Goal: Transaction & Acquisition: Book appointment/travel/reservation

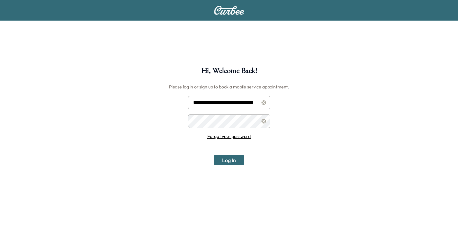
click at [251, 103] on input "**********" at bounding box center [229, 102] width 82 height 13
type input "**********"
click at [222, 161] on button "Log In" at bounding box center [229, 160] width 30 height 10
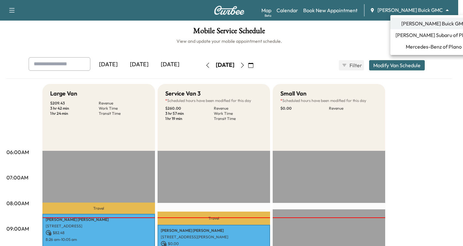
click at [447, 9] on body "Support Log Out Map Beta Calendar Book New Appointment [PERSON_NAME] Buick GMC …" at bounding box center [231, 123] width 463 height 246
click at [421, 46] on span "Mercedes-Benz of Plano" at bounding box center [434, 47] width 56 height 8
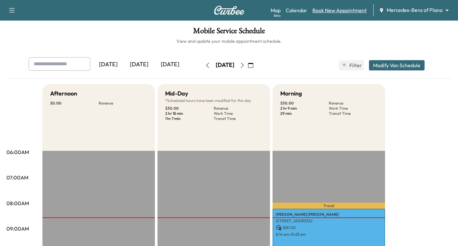
click at [323, 10] on link "Book New Appointment" at bounding box center [339, 10] width 54 height 8
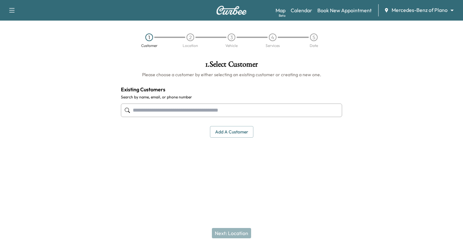
click at [149, 111] on input "text" at bounding box center [231, 109] width 221 height 13
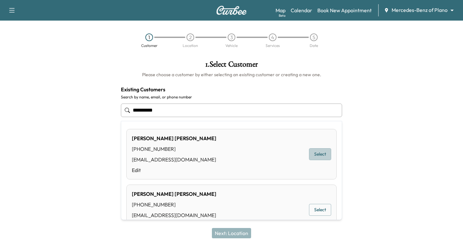
click at [310, 153] on button "Select" at bounding box center [320, 154] width 22 height 12
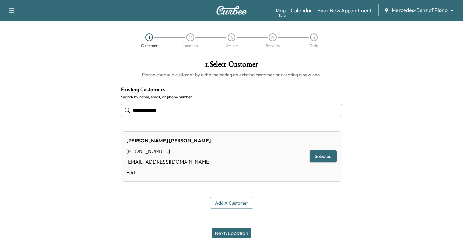
type input "**********"
click at [231, 232] on button "Next: Location" at bounding box center [231, 233] width 39 height 10
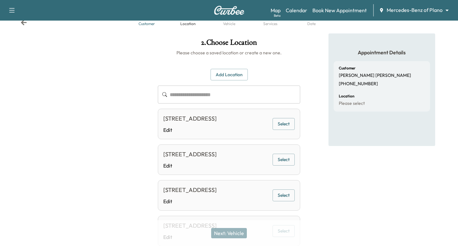
scroll to position [32, 0]
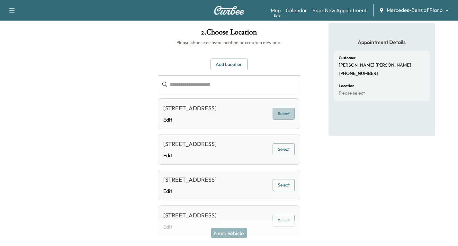
click at [283, 115] on button "Select" at bounding box center [284, 114] width 22 height 12
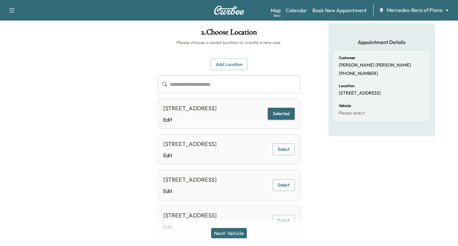
click at [230, 232] on button "Next: Vehicle" at bounding box center [229, 233] width 36 height 10
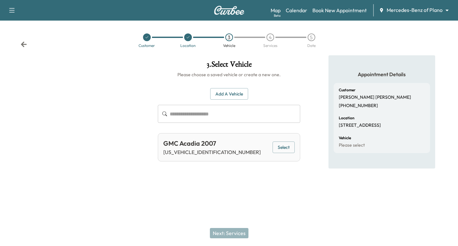
scroll to position [0, 0]
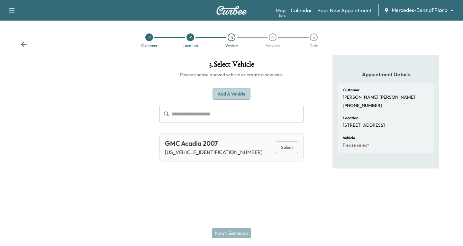
click at [226, 94] on button "Add a Vehicle" at bounding box center [231, 94] width 38 height 12
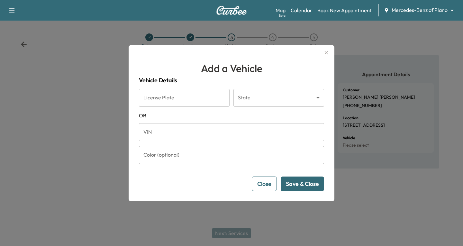
click at [156, 131] on input "VIN" at bounding box center [231, 132] width 185 height 18
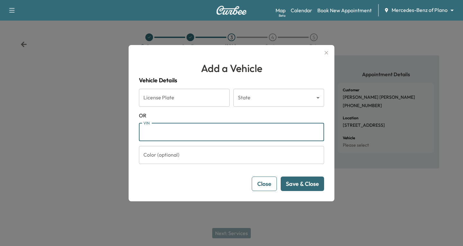
paste input "**********"
type input "**********"
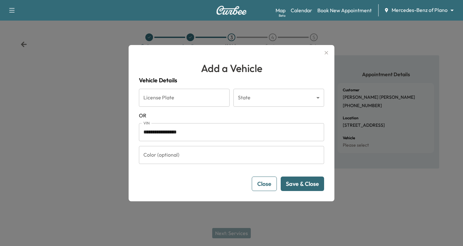
click at [303, 180] on button "Save & Close" at bounding box center [302, 183] width 43 height 14
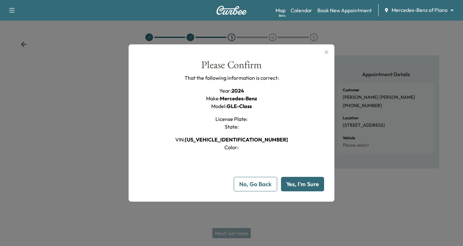
click at [310, 182] on button "Yes, I'm Sure" at bounding box center [302, 184] width 43 height 14
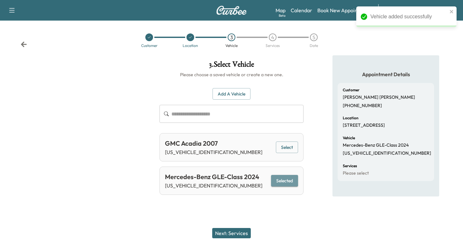
click at [292, 179] on button "Selected" at bounding box center [284, 181] width 27 height 12
click at [232, 236] on button "Next: Services" at bounding box center [231, 233] width 39 height 10
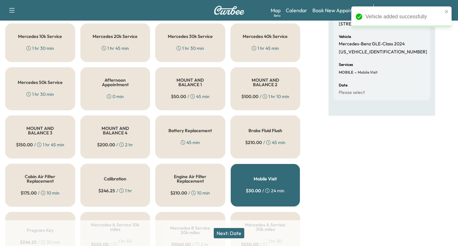
scroll to position [64, 0]
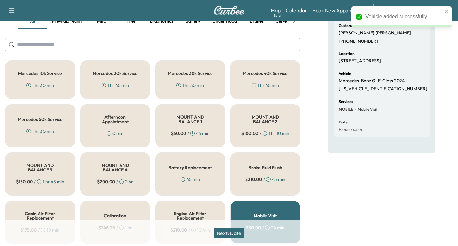
click at [119, 79] on div "Mercedes 20k Service 1 hr 45 min" at bounding box center [115, 79] width 70 height 39
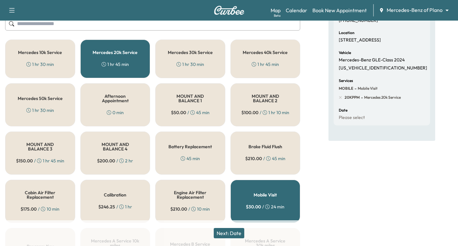
scroll to position [96, 0]
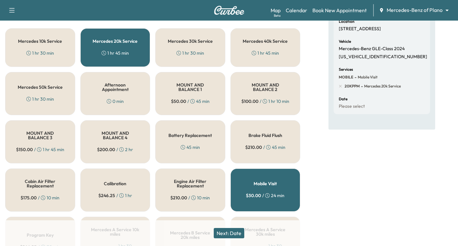
click at [236, 229] on button "Next: Date" at bounding box center [229, 233] width 31 height 10
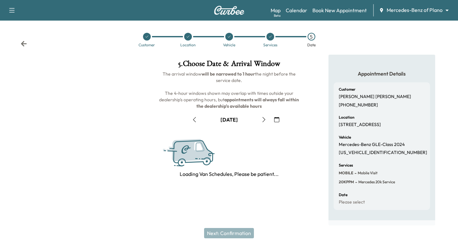
scroll to position [76, 0]
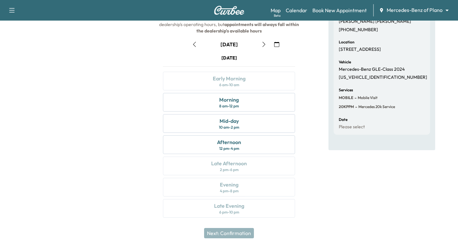
click at [264, 45] on icon "button" at bounding box center [263, 44] width 5 height 5
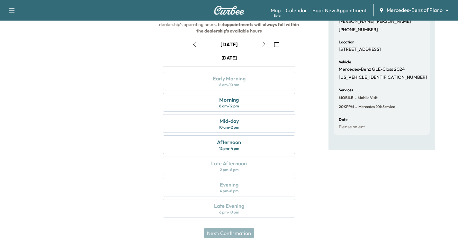
click at [264, 45] on icon "button" at bounding box center [263, 44] width 5 height 5
click at [193, 44] on icon "button" at bounding box center [194, 44] width 5 height 5
click at [278, 44] on icon "button" at bounding box center [276, 44] width 5 height 5
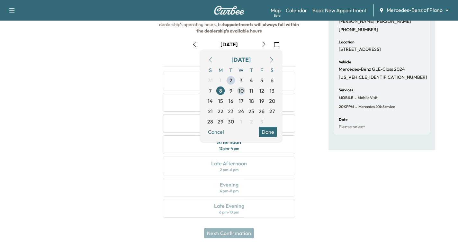
click at [240, 91] on span "10" at bounding box center [240, 91] width 5 height 8
click at [271, 132] on button "Done" at bounding box center [268, 132] width 18 height 10
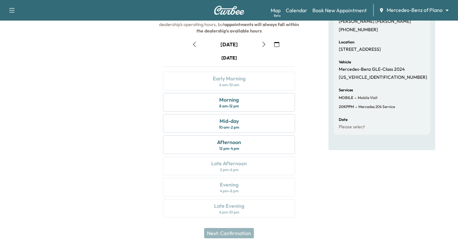
click at [264, 45] on icon "button" at bounding box center [263, 44] width 5 height 5
click at [251, 144] on div "Afternoon 12 pm - 4 pm" at bounding box center [229, 144] width 132 height 19
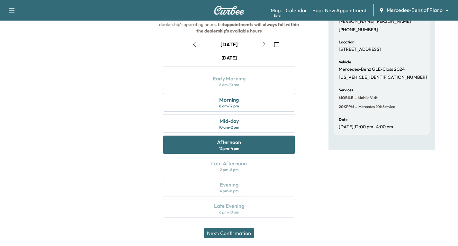
click at [237, 232] on button "Next: Confirmation" at bounding box center [229, 233] width 50 height 10
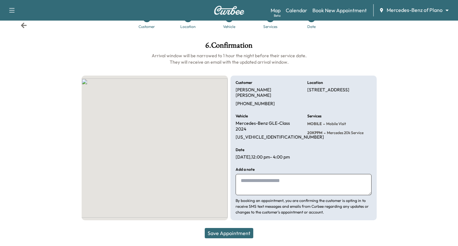
scroll to position [13, 0]
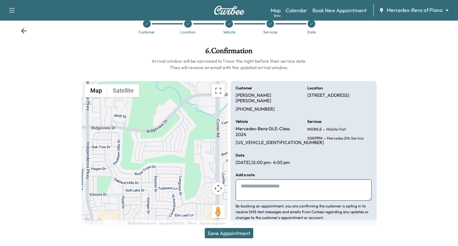
click at [217, 234] on button "Save Appointment" at bounding box center [229, 233] width 49 height 10
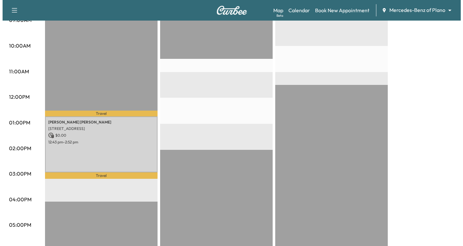
scroll to position [225, 0]
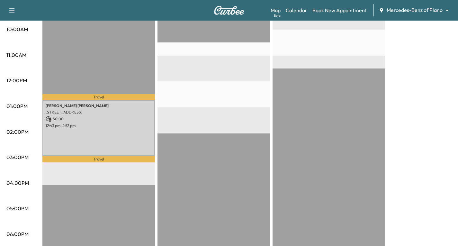
drag, startPoint x: 109, startPoint y: 134, endPoint x: 229, endPoint y: 137, distance: 120.2
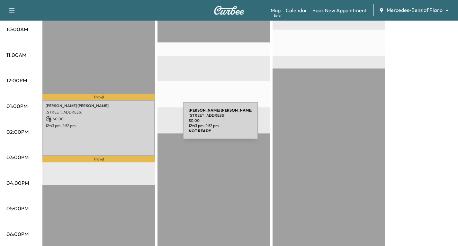
click at [135, 124] on p "12:43 pm - 2:52 pm" at bounding box center [99, 125] width 106 height 5
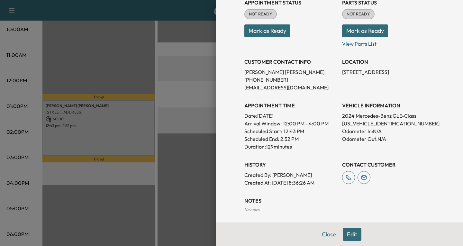
scroll to position [115, 0]
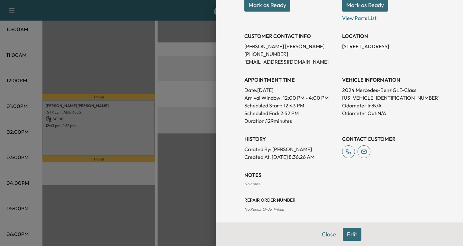
click at [346, 236] on button "Edit" at bounding box center [352, 234] width 19 height 13
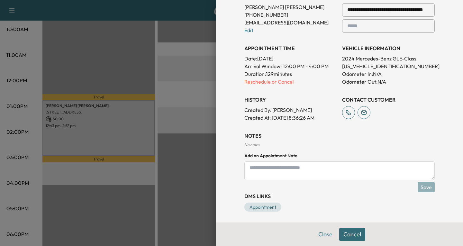
scroll to position [170, 0]
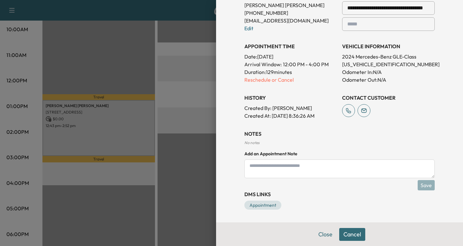
click at [244, 166] on textarea at bounding box center [339, 168] width 190 height 19
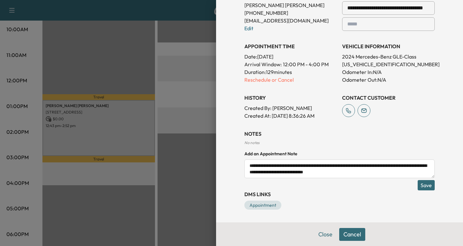
click at [405, 165] on textarea "**********" at bounding box center [339, 168] width 190 height 19
drag, startPoint x: 251, startPoint y: 172, endPoint x: 243, endPoint y: 173, distance: 8.4
click at [244, 173] on textarea "**********" at bounding box center [339, 168] width 190 height 19
type textarea "**********"
click at [418, 185] on button "Save" at bounding box center [426, 185] width 17 height 10
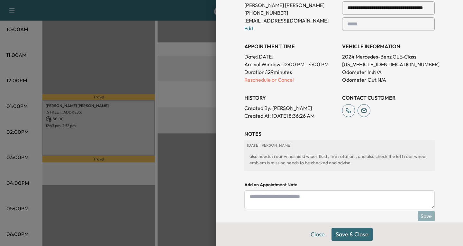
click at [347, 233] on button "Save & Close" at bounding box center [351, 234] width 41 height 13
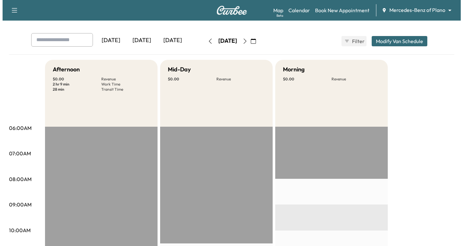
scroll to position [0, 0]
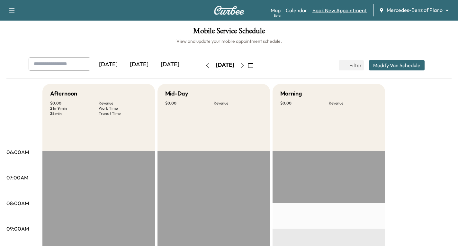
click at [345, 9] on link "Book New Appointment" at bounding box center [339, 10] width 54 height 8
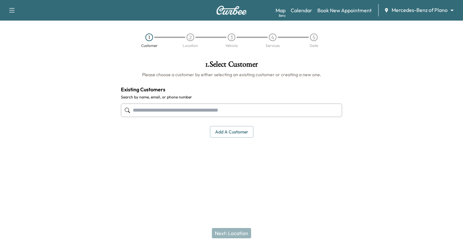
click at [148, 112] on input "text" at bounding box center [231, 109] width 221 height 13
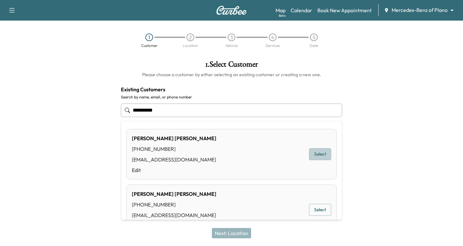
click at [310, 155] on button "Select" at bounding box center [320, 154] width 22 height 12
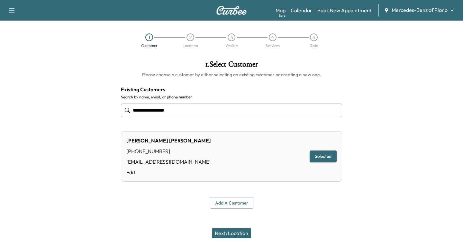
type input "**********"
click at [233, 229] on button "Next: Location" at bounding box center [231, 233] width 39 height 10
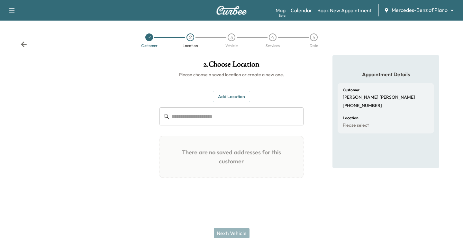
click at [228, 98] on button "Add Location" at bounding box center [231, 97] width 37 height 12
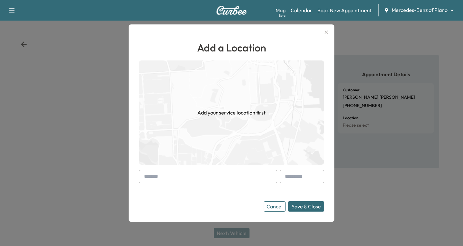
click at [141, 176] on input "text" at bounding box center [208, 176] width 138 height 13
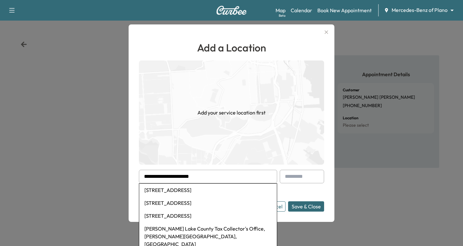
type input "**********"
drag, startPoint x: 206, startPoint y: 176, endPoint x: 137, endPoint y: 185, distance: 70.0
click at [137, 185] on div "**********" at bounding box center [232, 122] width 206 height 197
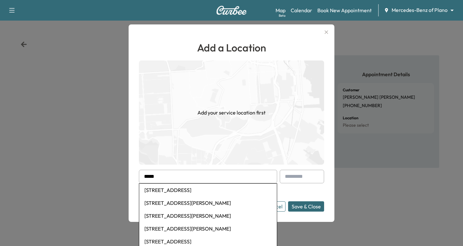
click at [168, 192] on li "[STREET_ADDRESS]" at bounding box center [208, 190] width 138 height 13
type input "**********"
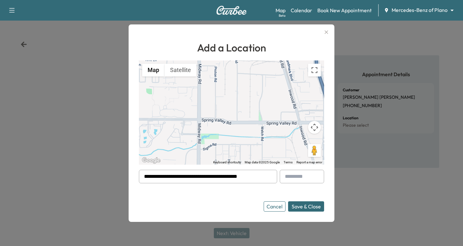
click at [304, 208] on button "Save & Close" at bounding box center [306, 206] width 36 height 10
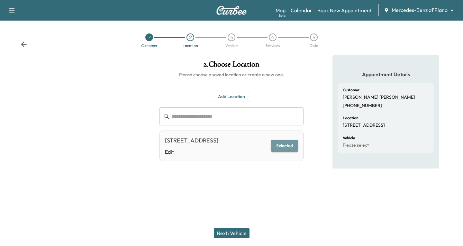
click at [289, 152] on button "Selected" at bounding box center [284, 146] width 27 height 12
click at [289, 147] on button "Selected" at bounding box center [284, 146] width 27 height 12
click at [228, 236] on button "Next: Vehicle" at bounding box center [232, 233] width 36 height 10
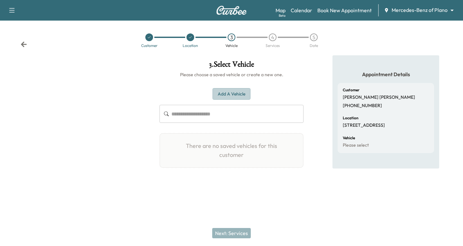
click at [223, 95] on button "Add a Vehicle" at bounding box center [231, 94] width 38 height 12
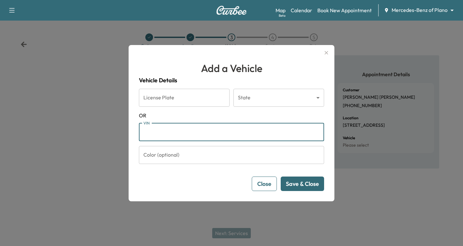
drag, startPoint x: 148, startPoint y: 128, endPoint x: 147, endPoint y: 133, distance: 5.5
click at [147, 132] on input "VIN" at bounding box center [231, 132] width 185 height 18
click at [151, 132] on input "VIN" at bounding box center [231, 132] width 185 height 18
paste input "**********"
type input "**********"
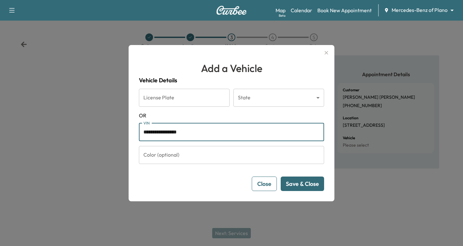
click at [305, 185] on button "Save & Close" at bounding box center [302, 183] width 43 height 14
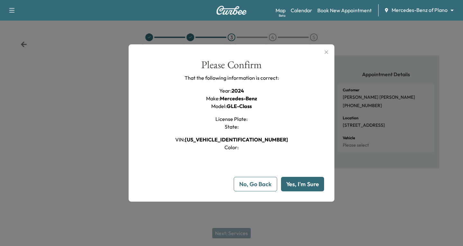
click at [309, 185] on button "Yes, I'm Sure" at bounding box center [302, 184] width 43 height 14
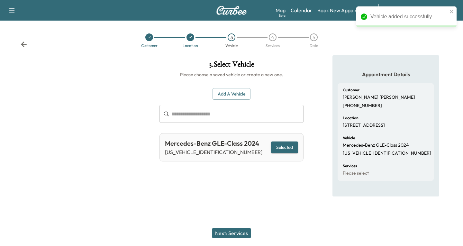
click at [227, 230] on button "Next: Services" at bounding box center [231, 233] width 39 height 10
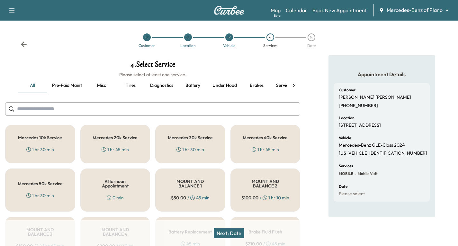
click at [190, 140] on h5 "Mercedes 30k Service" at bounding box center [190, 137] width 45 height 4
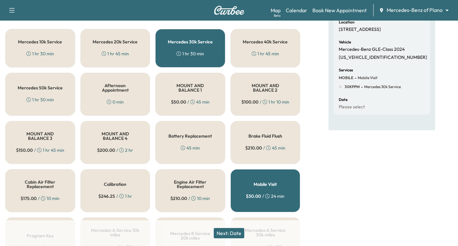
scroll to position [96, 0]
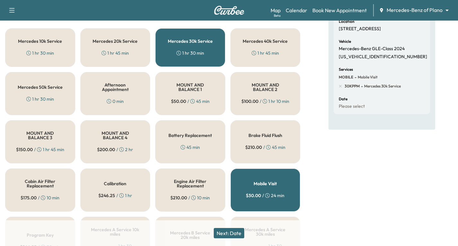
click at [233, 232] on button "Next: Date" at bounding box center [229, 233] width 31 height 10
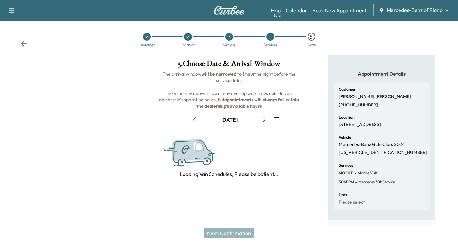
scroll to position [76, 0]
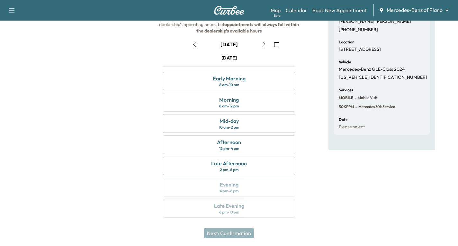
click at [265, 45] on icon "button" at bounding box center [263, 44] width 3 height 5
click at [252, 102] on div "Morning 8 am - 12 pm" at bounding box center [229, 102] width 132 height 19
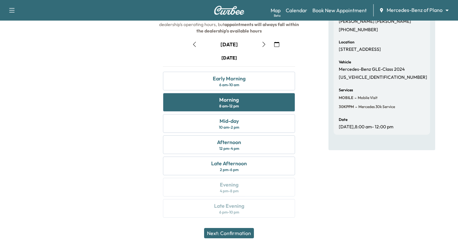
click at [240, 231] on button "Next: Confirmation" at bounding box center [229, 233] width 50 height 10
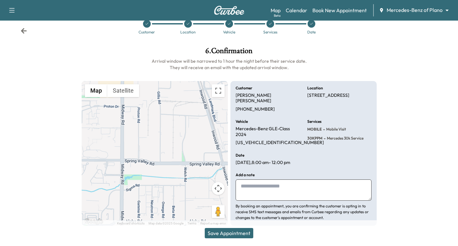
click at [214, 231] on button "Save Appointment" at bounding box center [229, 233] width 49 height 10
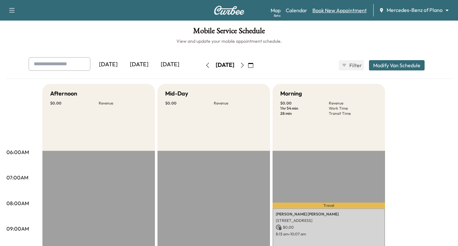
click at [345, 10] on link "Book New Appointment" at bounding box center [339, 10] width 54 height 8
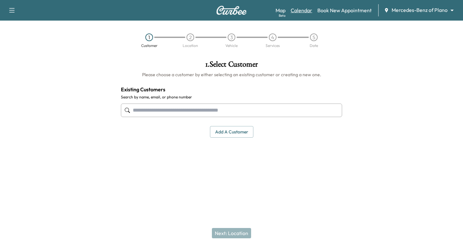
click at [303, 9] on link "Calendar" at bounding box center [302, 10] width 22 height 8
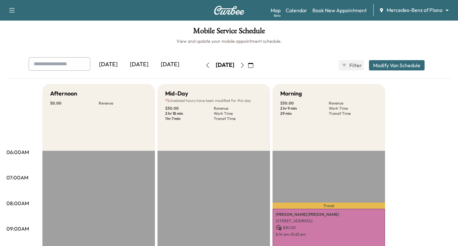
click at [245, 64] on icon "button" at bounding box center [242, 65] width 5 height 5
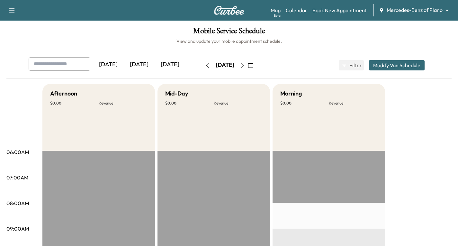
click at [253, 65] on icon "button" at bounding box center [250, 65] width 5 height 5
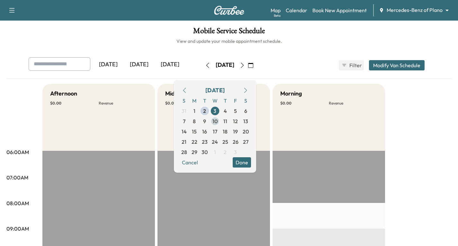
click at [218, 121] on span "10" at bounding box center [214, 121] width 5 height 8
click at [238, 120] on span "12" at bounding box center [235, 121] width 5 height 8
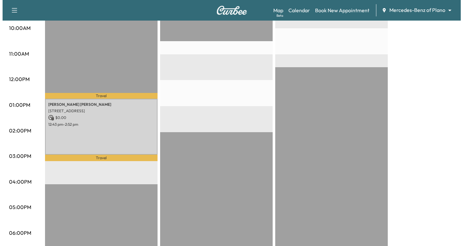
scroll to position [257, 0]
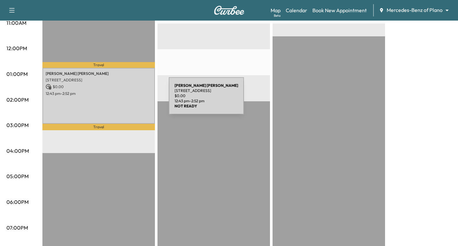
drag, startPoint x: 121, startPoint y: 100, endPoint x: 152, endPoint y: 80, distance: 37.0
click at [152, 80] on div "[PERSON_NAME] [STREET_ADDRESS] $ 0.00 12:43 pm - 2:52 pm" at bounding box center [98, 96] width 112 height 56
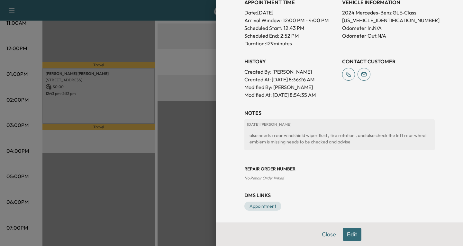
scroll to position [194, 0]
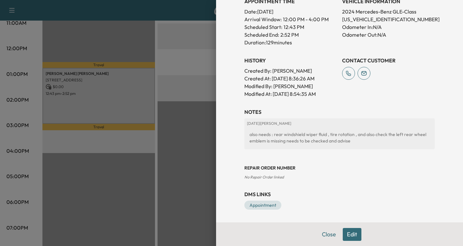
click at [345, 236] on button "Edit" at bounding box center [352, 234] width 19 height 13
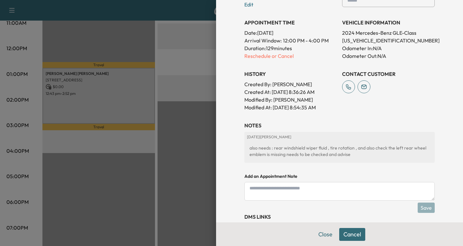
scroll to position [215, 0]
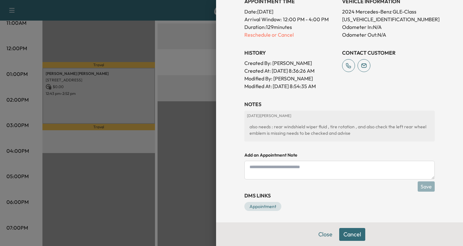
click at [251, 167] on textarea at bounding box center [339, 170] width 190 height 19
type textarea "**********"
click at [422, 187] on button "Save" at bounding box center [426, 186] width 17 height 10
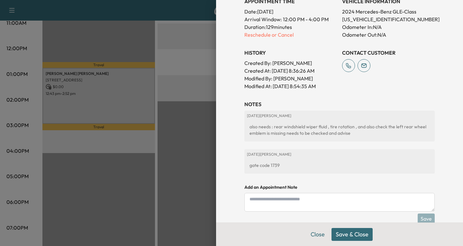
click at [340, 236] on button "Save & Close" at bounding box center [351, 234] width 41 height 13
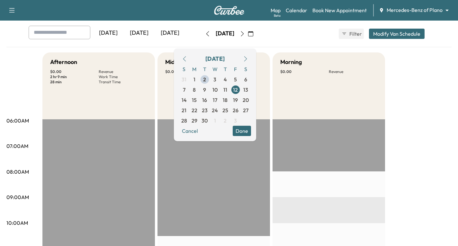
scroll to position [0, 0]
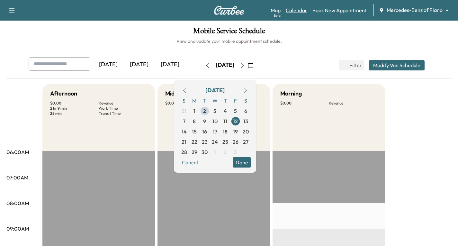
click at [300, 9] on link "Calendar" at bounding box center [297, 10] width 22 height 8
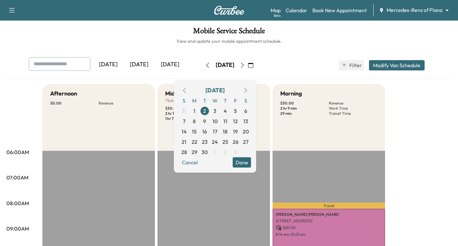
click at [245, 67] on icon "button" at bounding box center [242, 65] width 5 height 5
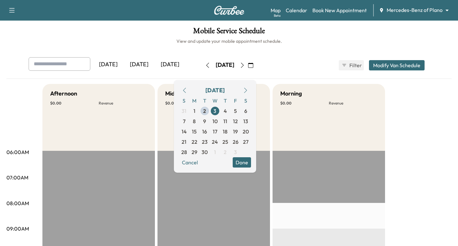
click at [245, 65] on icon "button" at bounding box center [242, 65] width 5 height 5
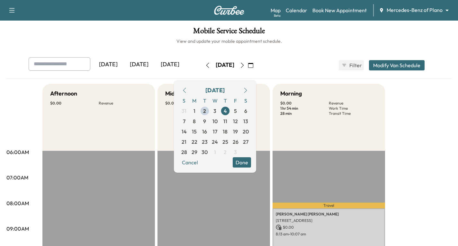
click at [137, 43] on h6 "View and update your mobile appointment schedule." at bounding box center [228, 41] width 445 height 6
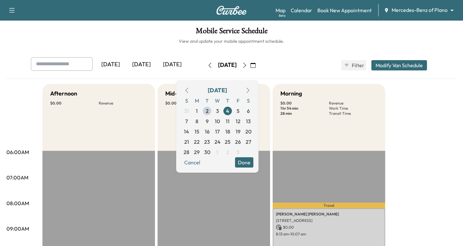
click at [446, 9] on body "Support Log Out Map Beta Calendar Book New Appointment Mercedes-Benz of Plano *…" at bounding box center [231, 123] width 463 height 246
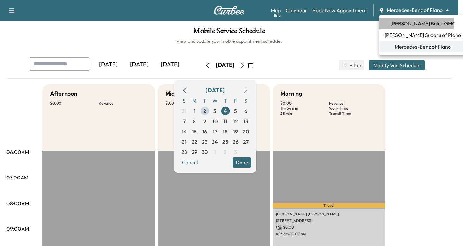
click at [408, 21] on span "[PERSON_NAME] Buick GMC" at bounding box center [422, 24] width 65 height 8
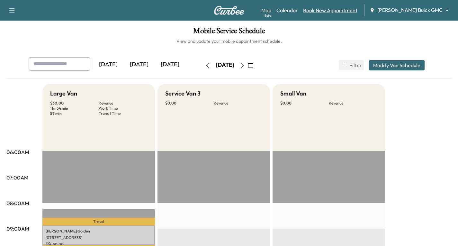
click at [357, 10] on link "Book New Appointment" at bounding box center [330, 10] width 54 height 8
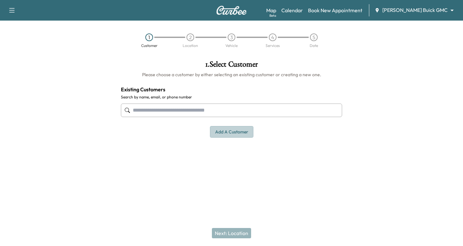
click at [237, 132] on button "Add a customer" at bounding box center [231, 132] width 43 height 12
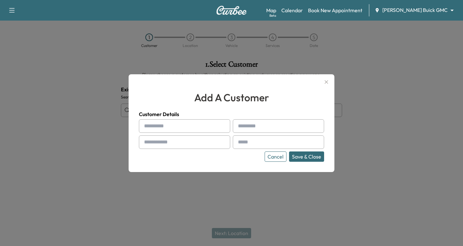
click at [154, 127] on input "text" at bounding box center [184, 125] width 91 height 13
type input "*******"
click at [244, 126] on input "text" at bounding box center [278, 125] width 91 height 13
type input "*******"
click at [168, 140] on input "text" at bounding box center [184, 141] width 91 height 13
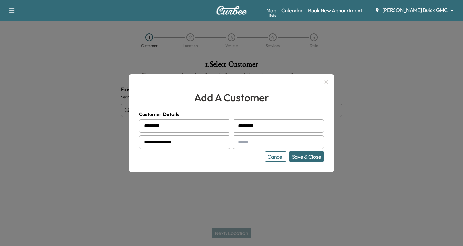
type input "**********"
click at [259, 144] on input "text" at bounding box center [278, 141] width 91 height 13
type input "**********"
click at [294, 154] on button "Save & Close" at bounding box center [306, 156] width 35 height 10
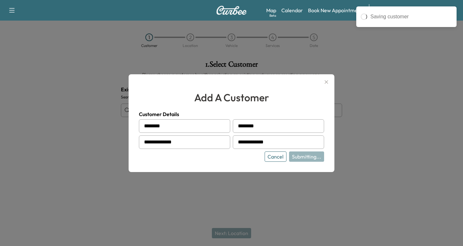
type input "**********"
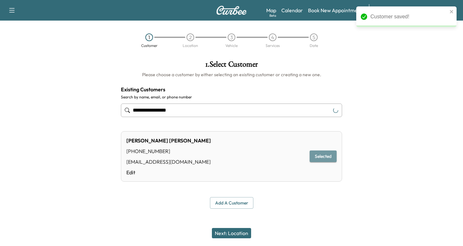
click at [318, 154] on button "Selected" at bounding box center [323, 156] width 27 height 12
click at [228, 232] on button "Next: Location" at bounding box center [231, 233] width 39 height 10
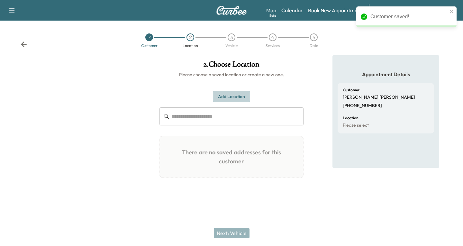
click at [239, 97] on button "Add Location" at bounding box center [231, 97] width 37 height 12
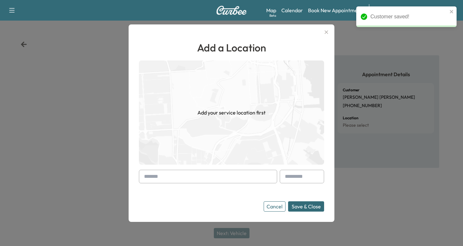
click at [147, 174] on div at bounding box center [145, 177] width 8 height 8
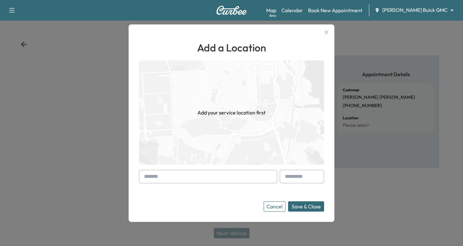
click at [139, 178] on div at bounding box center [208, 176] width 138 height 13
click at [139, 178] on input "text" at bounding box center [208, 176] width 138 height 13
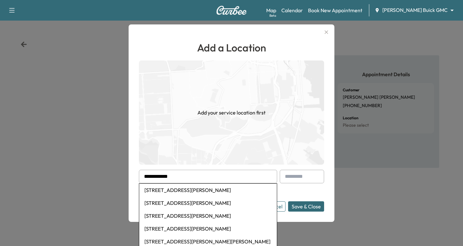
click at [186, 191] on li "[STREET_ADDRESS][PERSON_NAME]" at bounding box center [208, 190] width 138 height 13
type input "**********"
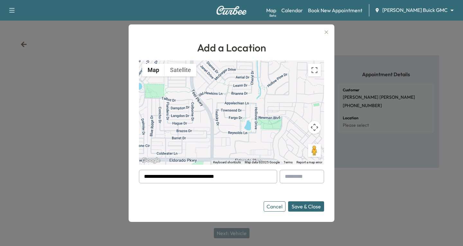
click at [295, 205] on button "Save & Close" at bounding box center [306, 206] width 36 height 10
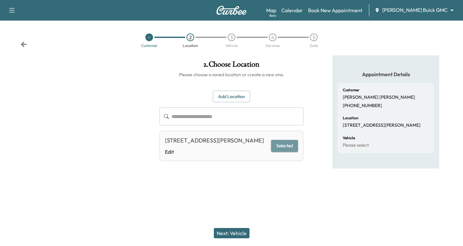
click at [284, 146] on button "Selected" at bounding box center [284, 146] width 27 height 12
click at [229, 233] on button "Next: Vehicle" at bounding box center [232, 233] width 36 height 10
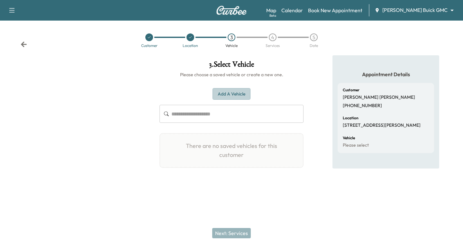
click at [236, 92] on button "Add a Vehicle" at bounding box center [231, 94] width 38 height 12
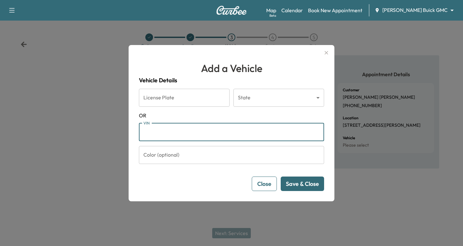
click at [157, 130] on input "VIN" at bounding box center [231, 132] width 185 height 18
paste input "**********"
type input "**********"
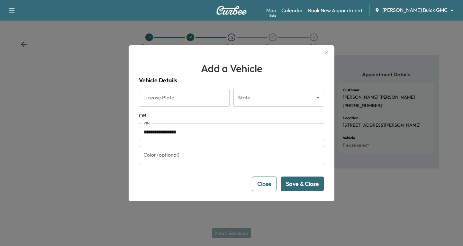
click at [303, 186] on button "Save & Close" at bounding box center [302, 183] width 43 height 14
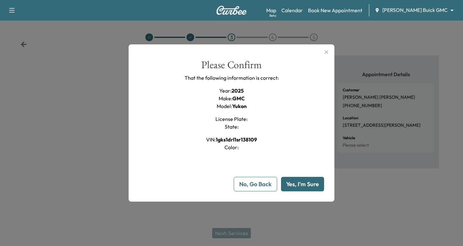
click at [295, 181] on button "Yes, I'm Sure" at bounding box center [302, 184] width 43 height 14
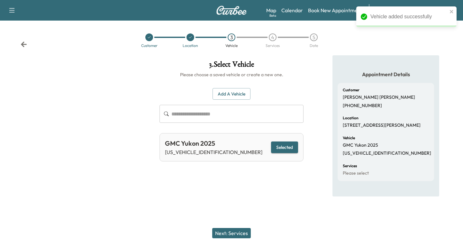
click at [237, 231] on button "Next: Services" at bounding box center [231, 233] width 39 height 10
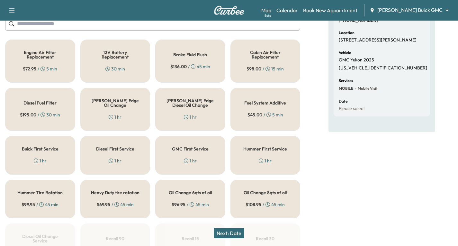
scroll to position [96, 0]
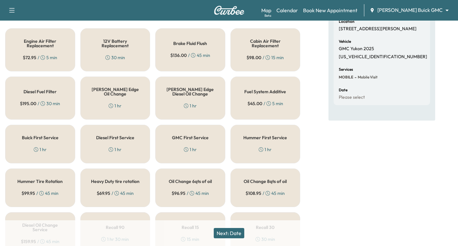
click at [188, 138] on h5 "GMC First Service" at bounding box center [190, 137] width 37 height 4
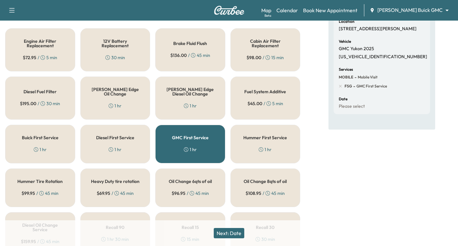
click at [231, 232] on button "Next: Date" at bounding box center [229, 233] width 31 height 10
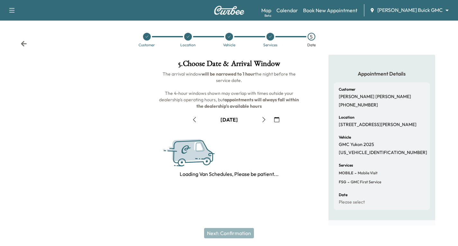
scroll to position [76, 0]
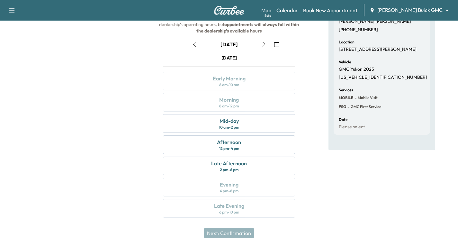
click at [263, 47] on button "button" at bounding box center [263, 44] width 11 height 10
click at [262, 46] on icon "button" at bounding box center [263, 44] width 5 height 5
click at [270, 102] on div "Morning 8 am - 12 pm" at bounding box center [229, 102] width 132 height 19
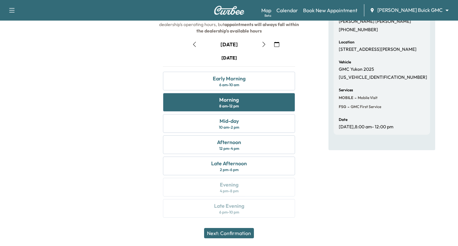
click at [219, 233] on button "Next: Confirmation" at bounding box center [229, 233] width 50 height 10
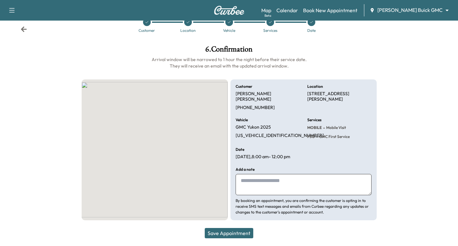
scroll to position [9, 0]
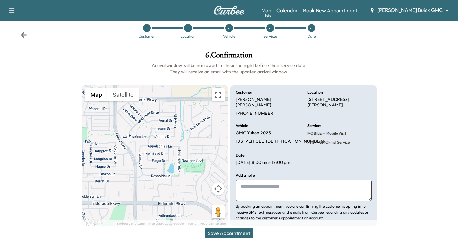
click at [234, 232] on button "Save Appointment" at bounding box center [229, 233] width 49 height 10
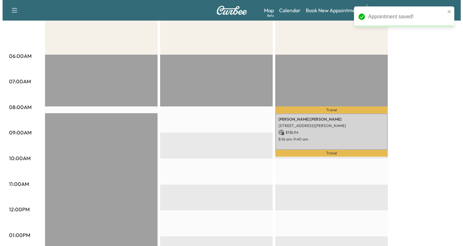
scroll to position [96, 0]
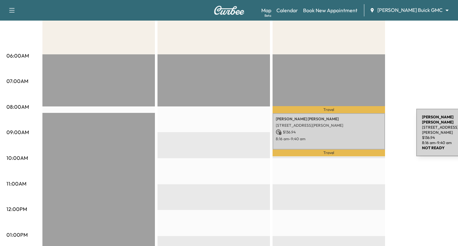
click at [368, 131] on p "$ 136.94" at bounding box center [329, 132] width 106 height 6
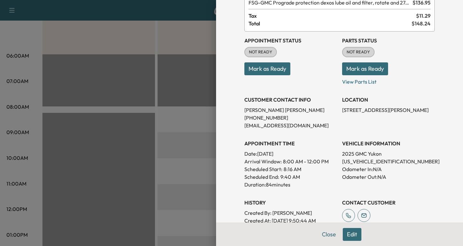
scroll to position [64, 0]
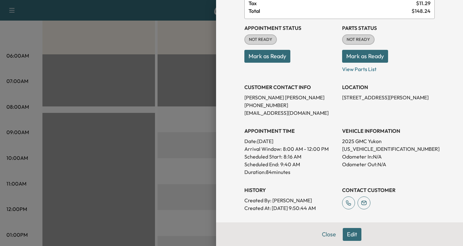
click at [345, 233] on button "Edit" at bounding box center [352, 234] width 19 height 13
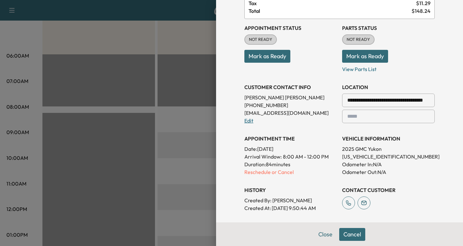
click at [245, 121] on link "Edit" at bounding box center [248, 120] width 9 height 6
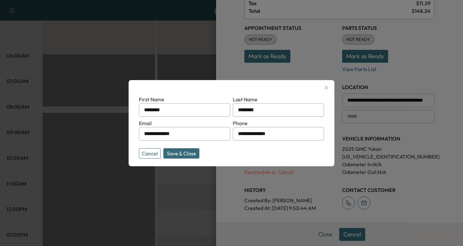
drag, startPoint x: 192, startPoint y: 134, endPoint x: 118, endPoint y: 136, distance: 74.0
click at [118, 136] on div "**********" at bounding box center [231, 123] width 463 height 246
type input "**********"
click at [184, 155] on button "Save & Close" at bounding box center [181, 153] width 36 height 10
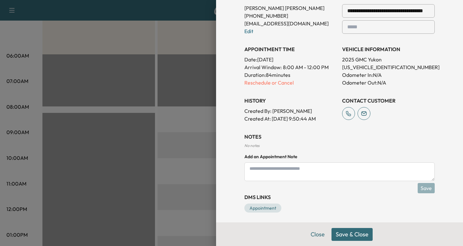
scroll to position [170, 0]
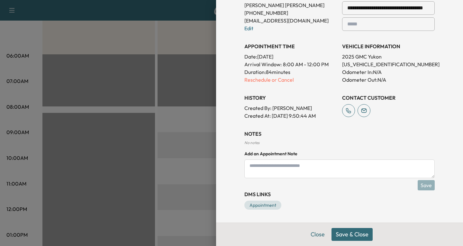
click at [349, 231] on button "Save & Close" at bounding box center [351, 234] width 41 height 13
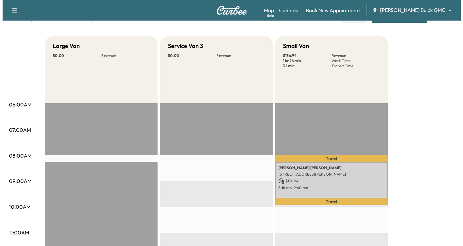
scroll to position [64, 0]
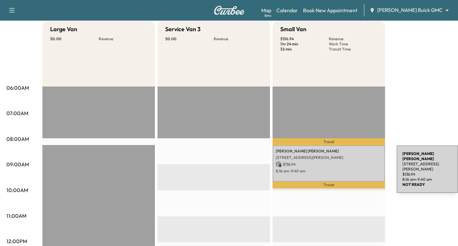
drag, startPoint x: 348, startPoint y: 168, endPoint x: 346, endPoint y: 169, distance: 3.3
click at [346, 169] on p "8:16 am - 9:40 am" at bounding box center [329, 170] width 106 height 5
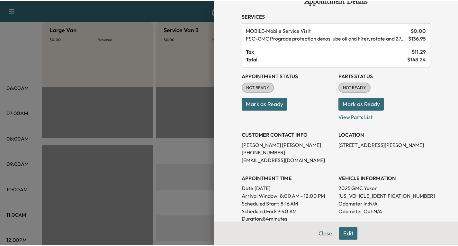
scroll to position [32, 0]
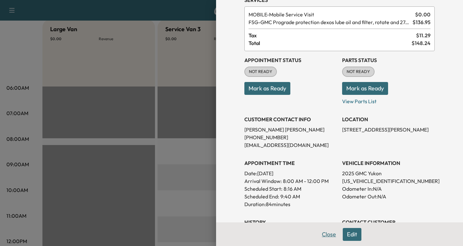
click at [327, 235] on button "Close" at bounding box center [329, 234] width 22 height 13
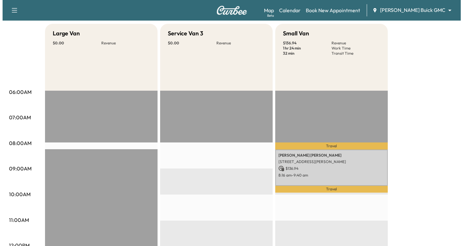
scroll to position [64, 0]
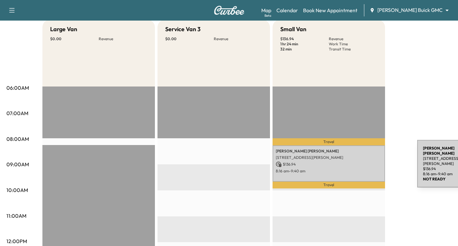
drag, startPoint x: 369, startPoint y: 162, endPoint x: 369, endPoint y: 167, distance: 4.8
click at [369, 167] on div "[PERSON_NAME] [STREET_ADDRESS][PERSON_NAME] $ 136.94 8:16 am - 9:40 am" at bounding box center [329, 163] width 112 height 36
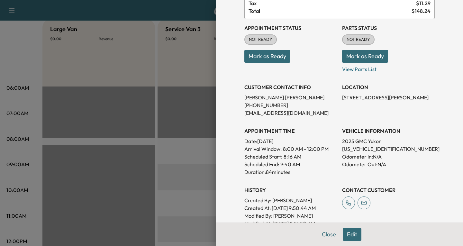
click at [323, 233] on button "Close" at bounding box center [329, 234] width 22 height 13
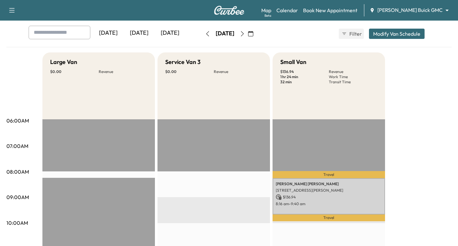
scroll to position [0, 0]
